Goal: Find contact information: Find contact information

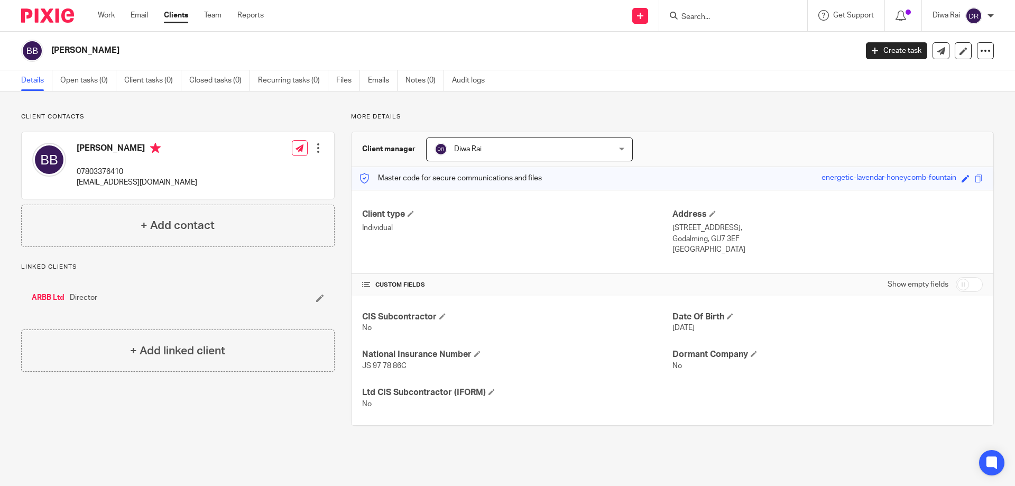
click at [705, 17] on input "Search" at bounding box center [728, 18] width 95 height 10
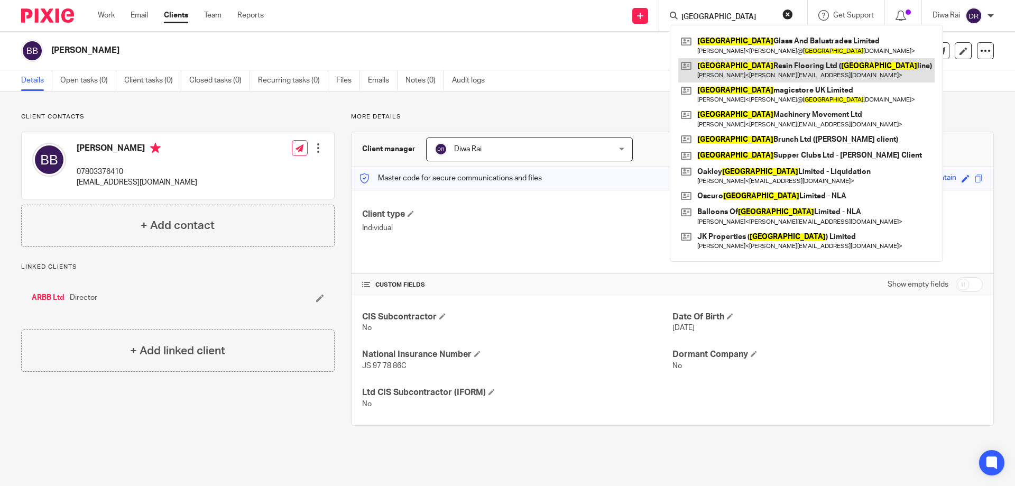
type input "[GEOGRAPHIC_DATA]"
click at [725, 68] on link at bounding box center [806, 70] width 256 height 24
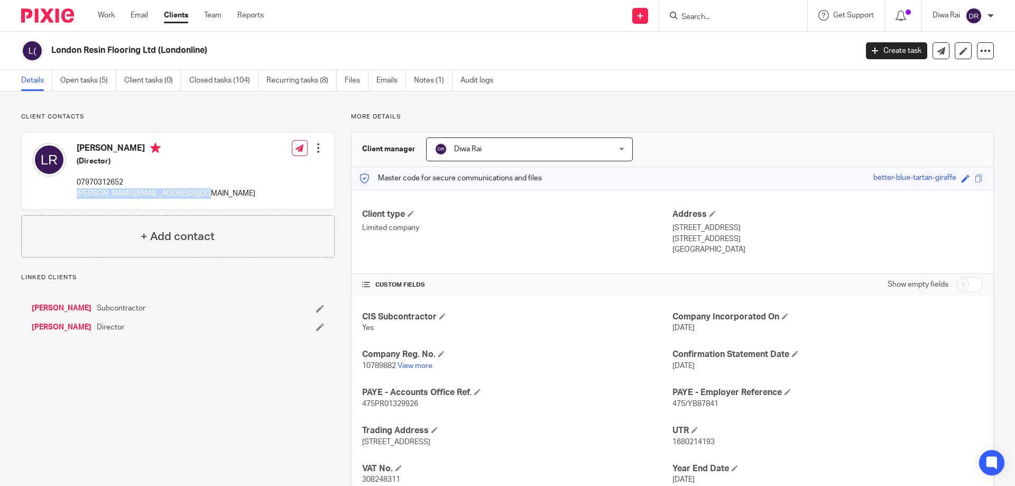
drag, startPoint x: 73, startPoint y: 191, endPoint x: 177, endPoint y: 194, distance: 103.7
click at [187, 199] on div "Lee Richings (Director) 07970312652 l.richings@ldnresinflooring.com Edit contac…" at bounding box center [178, 170] width 313 height 77
copy p "l.richings@ldnresinflooring.com"
click at [88, 84] on link "Open tasks (5)" at bounding box center [88, 80] width 56 height 21
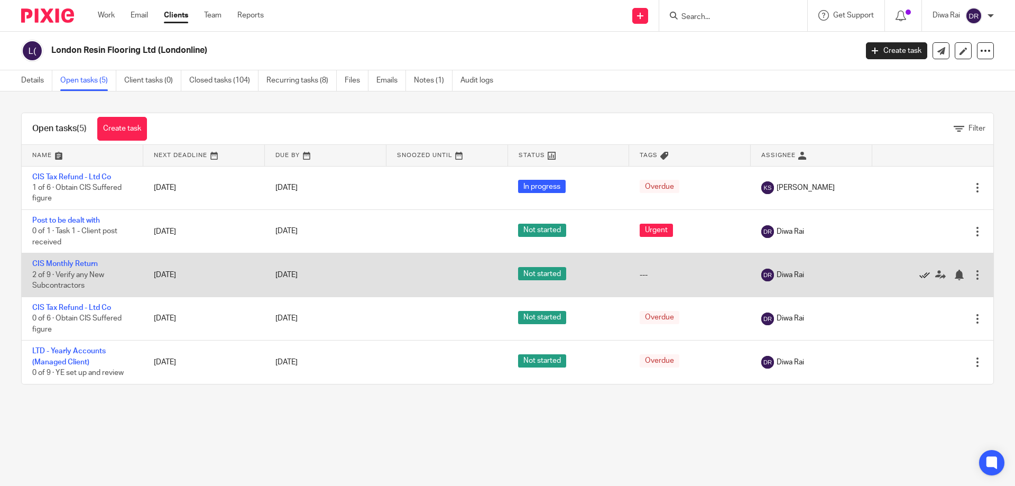
click at [920, 271] on icon at bounding box center [925, 275] width 11 height 11
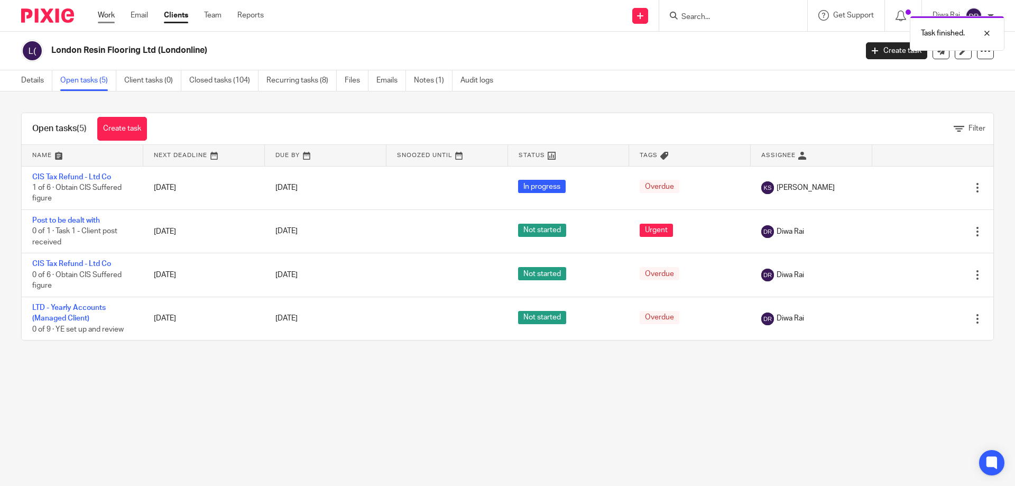
click at [105, 14] on link "Work" at bounding box center [106, 15] width 17 height 11
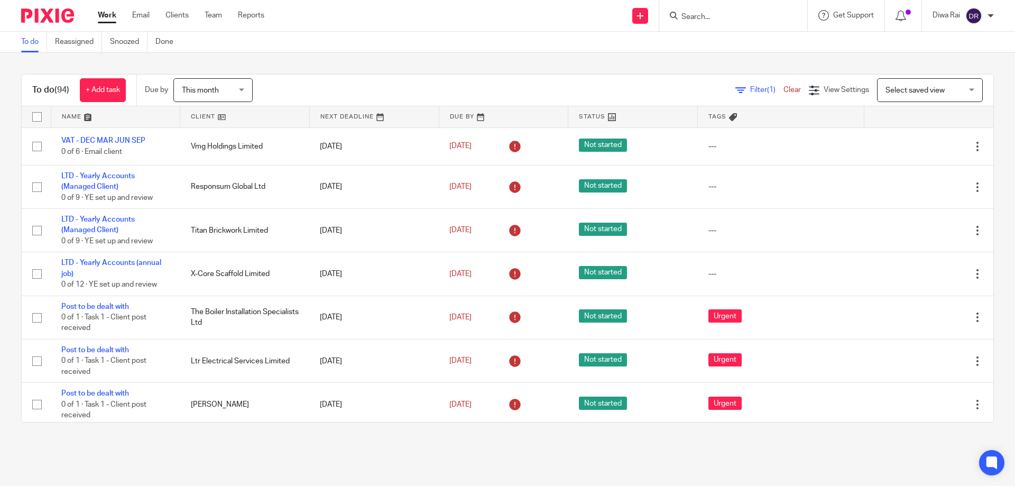
click at [767, 90] on span "(1)" at bounding box center [771, 89] width 8 height 7
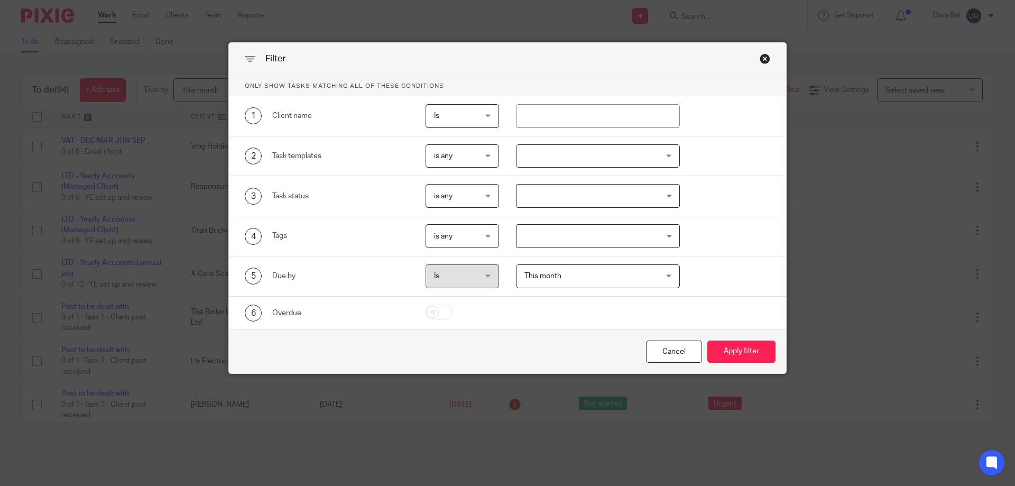
click at [568, 159] on div at bounding box center [598, 156] width 164 height 24
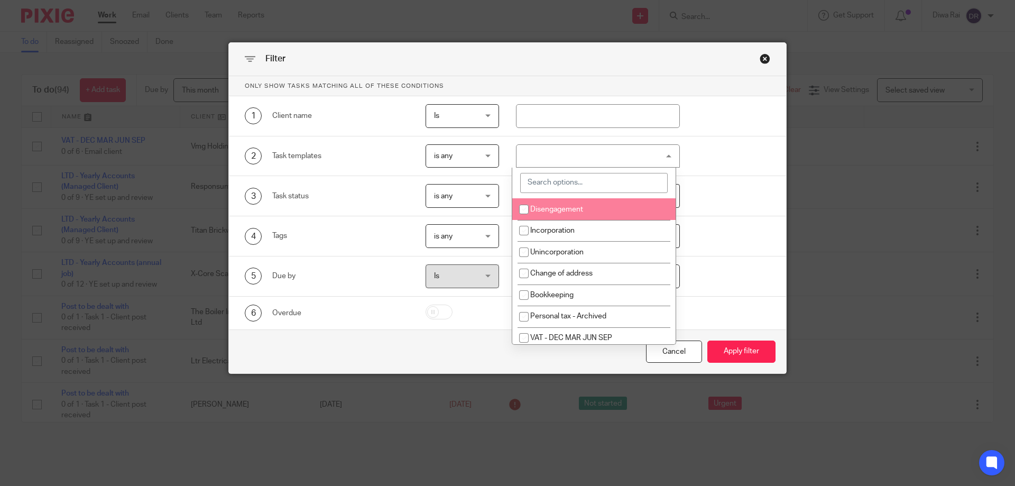
click at [570, 173] on input "search" at bounding box center [594, 183] width 148 height 20
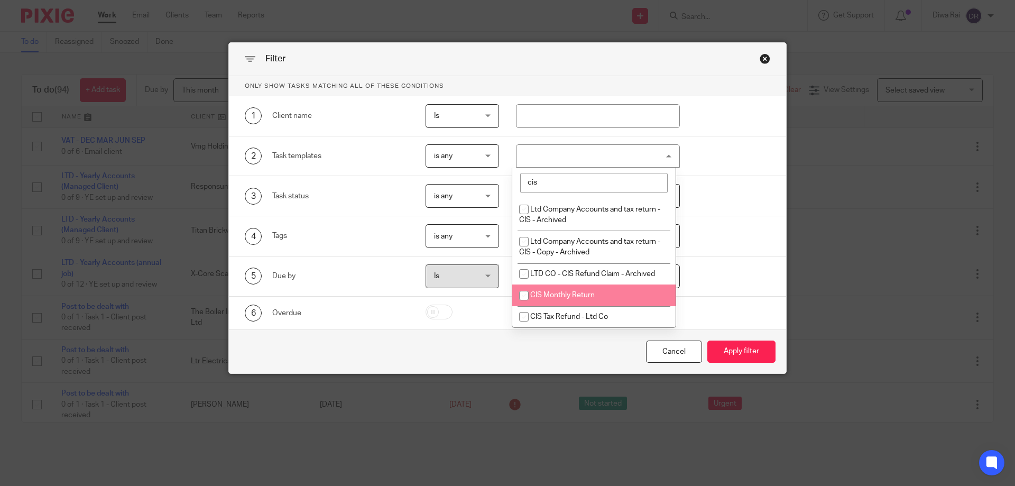
type input "cis"
click at [522, 290] on input "checkbox" at bounding box center [524, 296] width 20 height 20
checkbox input "true"
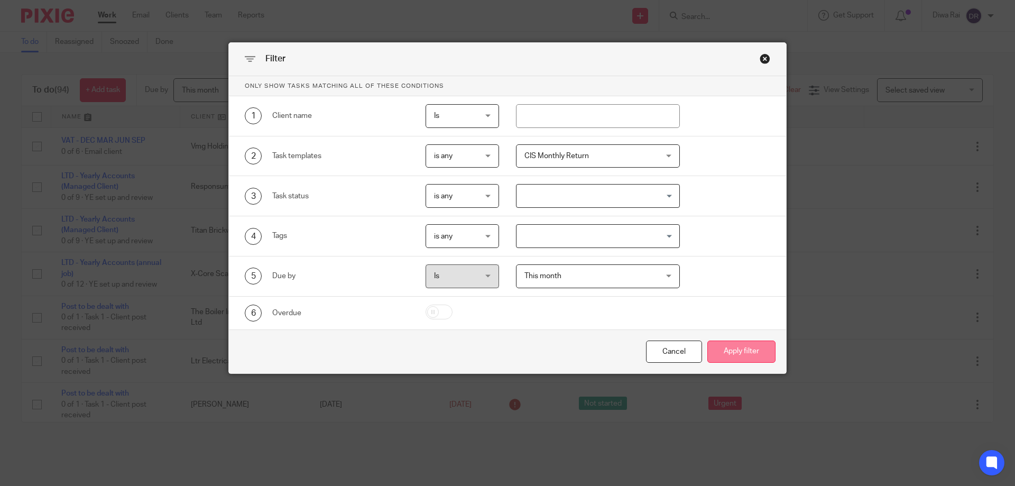
click at [732, 344] on button "Apply filter" at bounding box center [742, 352] width 68 height 23
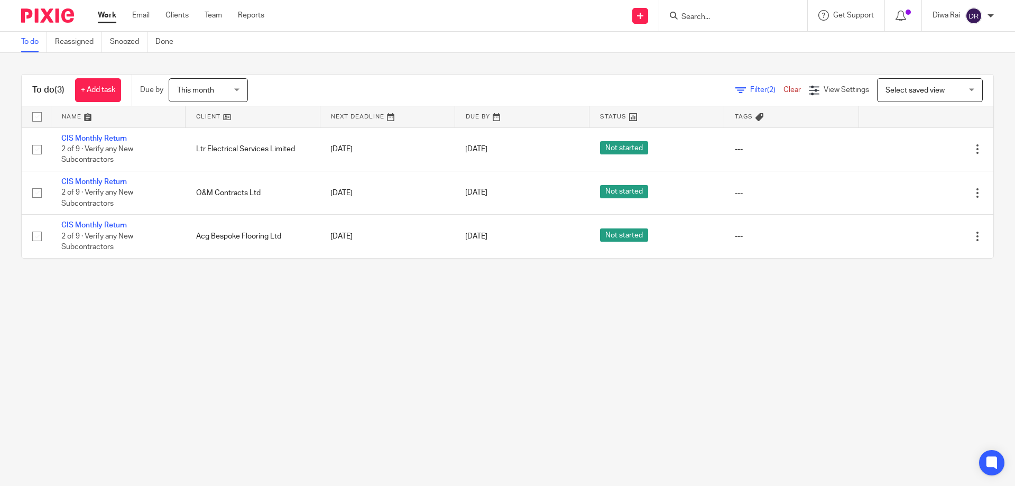
drag, startPoint x: 222, startPoint y: 234, endPoint x: 94, endPoint y: 306, distance: 147.1
click at [156, 354] on main "To do Reassigned Snoozed Done To do (3) + Add task Due by This month This month…" at bounding box center [507, 243] width 1015 height 486
drag, startPoint x: 107, startPoint y: 223, endPoint x: 564, endPoint y: 322, distance: 467.0
click at [564, 322] on main "To do Reassigned Snoozed Done To do (3) + Add task Due by This month This month…" at bounding box center [507, 243] width 1015 height 486
click at [721, 10] on form at bounding box center [737, 15] width 113 height 13
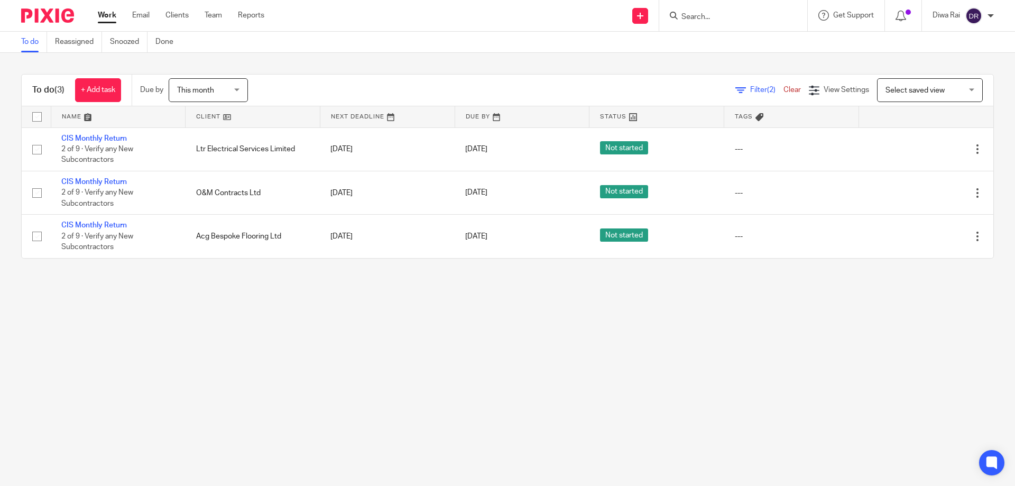
click at [718, 20] on input "Search" at bounding box center [728, 18] width 95 height 10
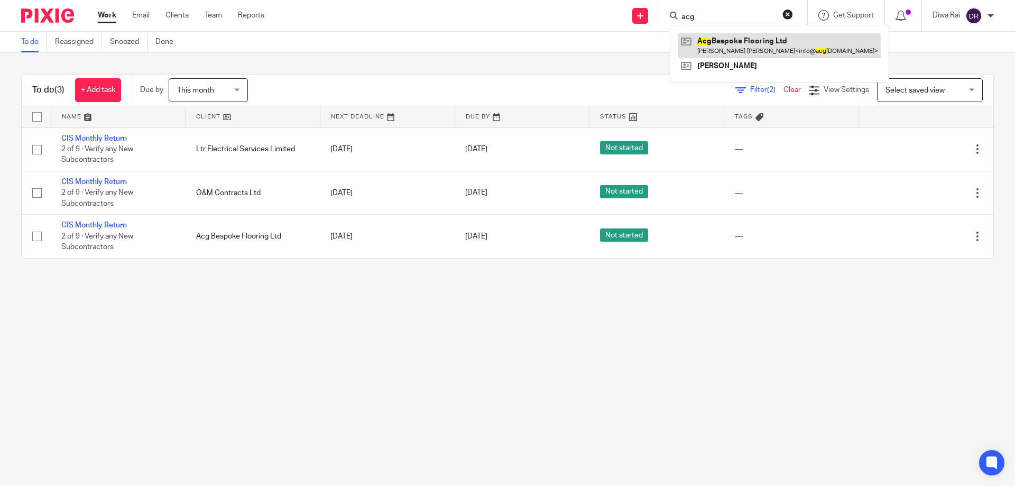
type input "acg"
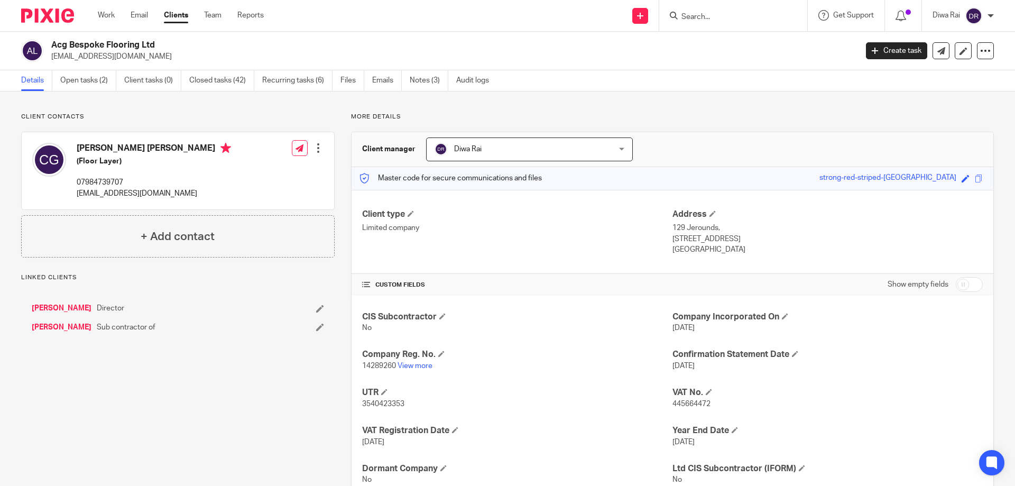
scroll to position [37, 0]
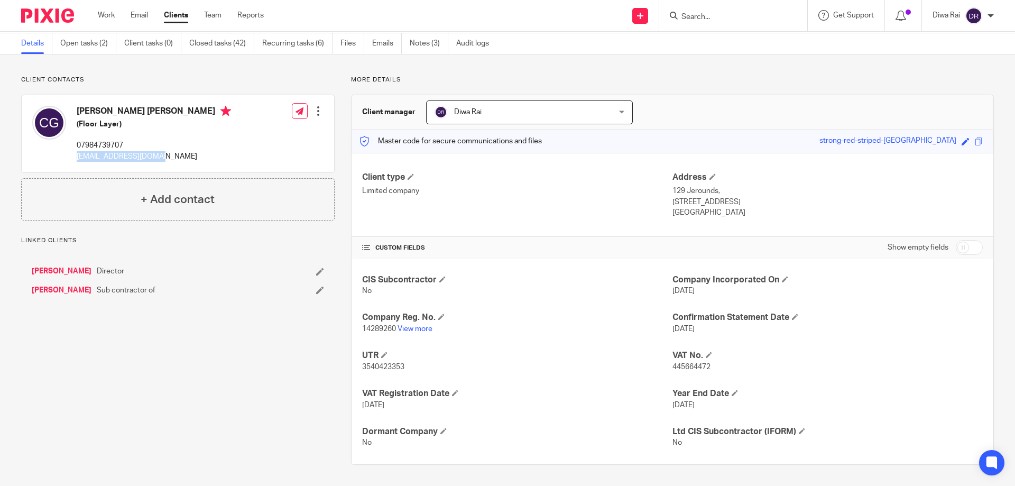
drag, startPoint x: 159, startPoint y: 155, endPoint x: 78, endPoint y: 160, distance: 81.5
click at [77, 159] on p "[EMAIL_ADDRESS][DOMAIN_NAME]" at bounding box center [154, 156] width 154 height 11
copy p "[EMAIL_ADDRESS][DOMAIN_NAME]"
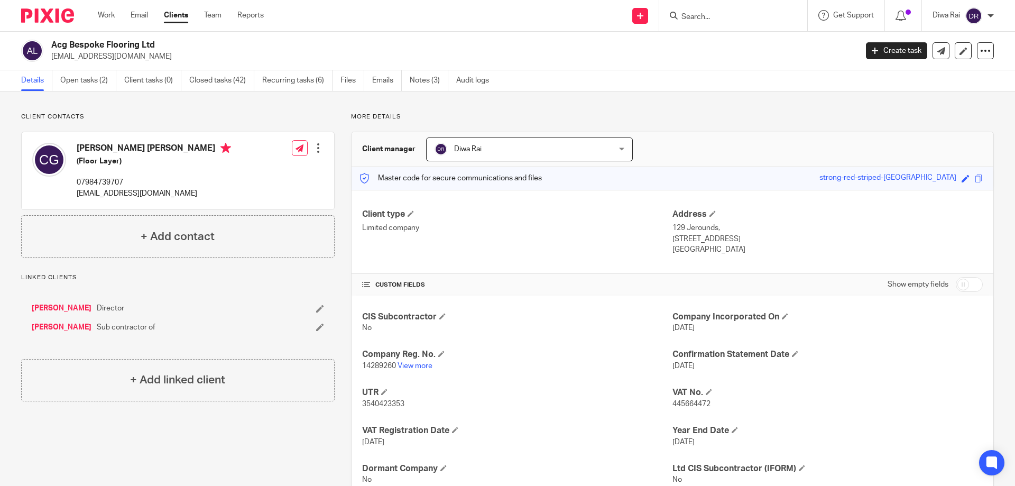
click at [130, 38] on div "Acg Bespoke Flooring Ltd acgbespoke@outlook.com Create task Update from Compani…" at bounding box center [507, 51] width 1015 height 39
drag, startPoint x: 140, startPoint y: 45, endPoint x: 52, endPoint y: 47, distance: 88.3
click at [52, 48] on h2 "Acg Bespoke Flooring Ltd" at bounding box center [370, 45] width 639 height 11
copy h2 "Acg Bespoke Flooring"
drag, startPoint x: 162, startPoint y: 197, endPoint x: 82, endPoint y: 195, distance: 80.4
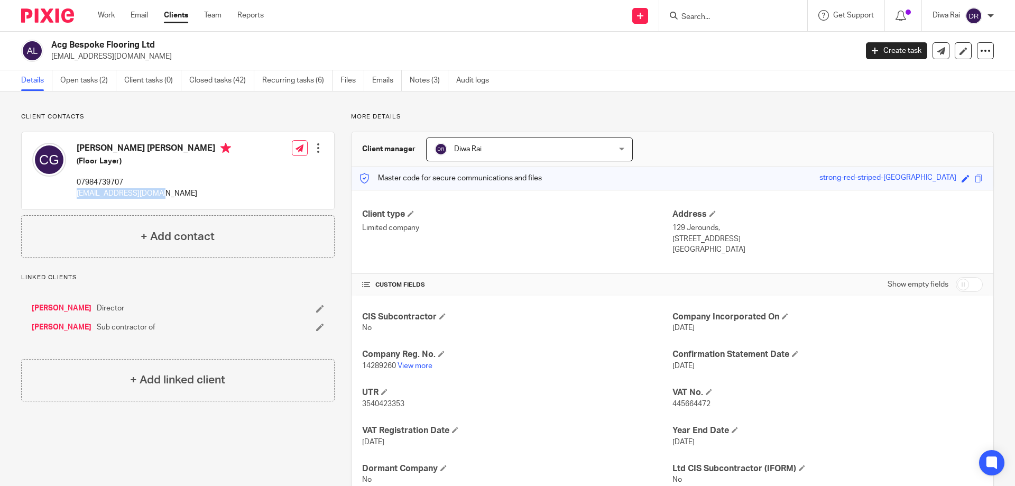
click at [81, 194] on p "info@acgbespoke.co.uk" at bounding box center [154, 193] width 154 height 11
copy p "info@acgbespoke.co.uk"
click at [80, 86] on link "Open tasks (2)" at bounding box center [88, 80] width 56 height 21
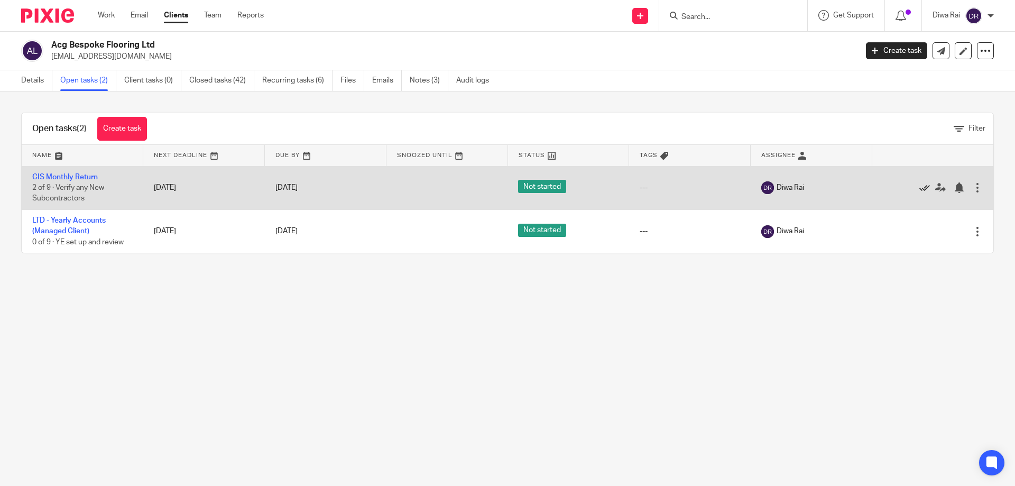
click at [904, 189] on div at bounding box center [928, 187] width 90 height 11
click at [920, 188] on icon at bounding box center [925, 187] width 11 height 11
